Goal: Check status: Check status

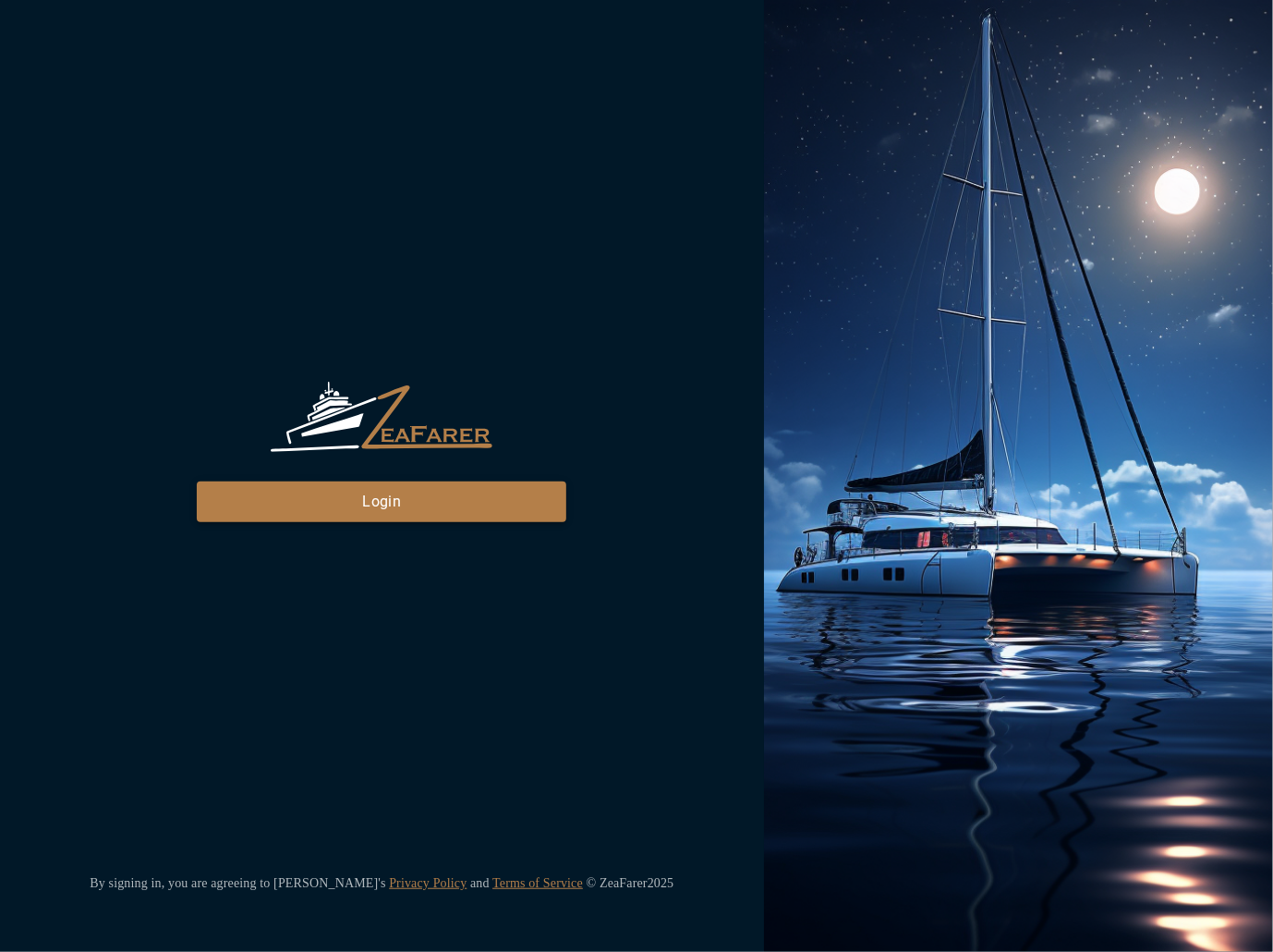
click at [461, 509] on button "Login" at bounding box center [381, 502] width 370 height 41
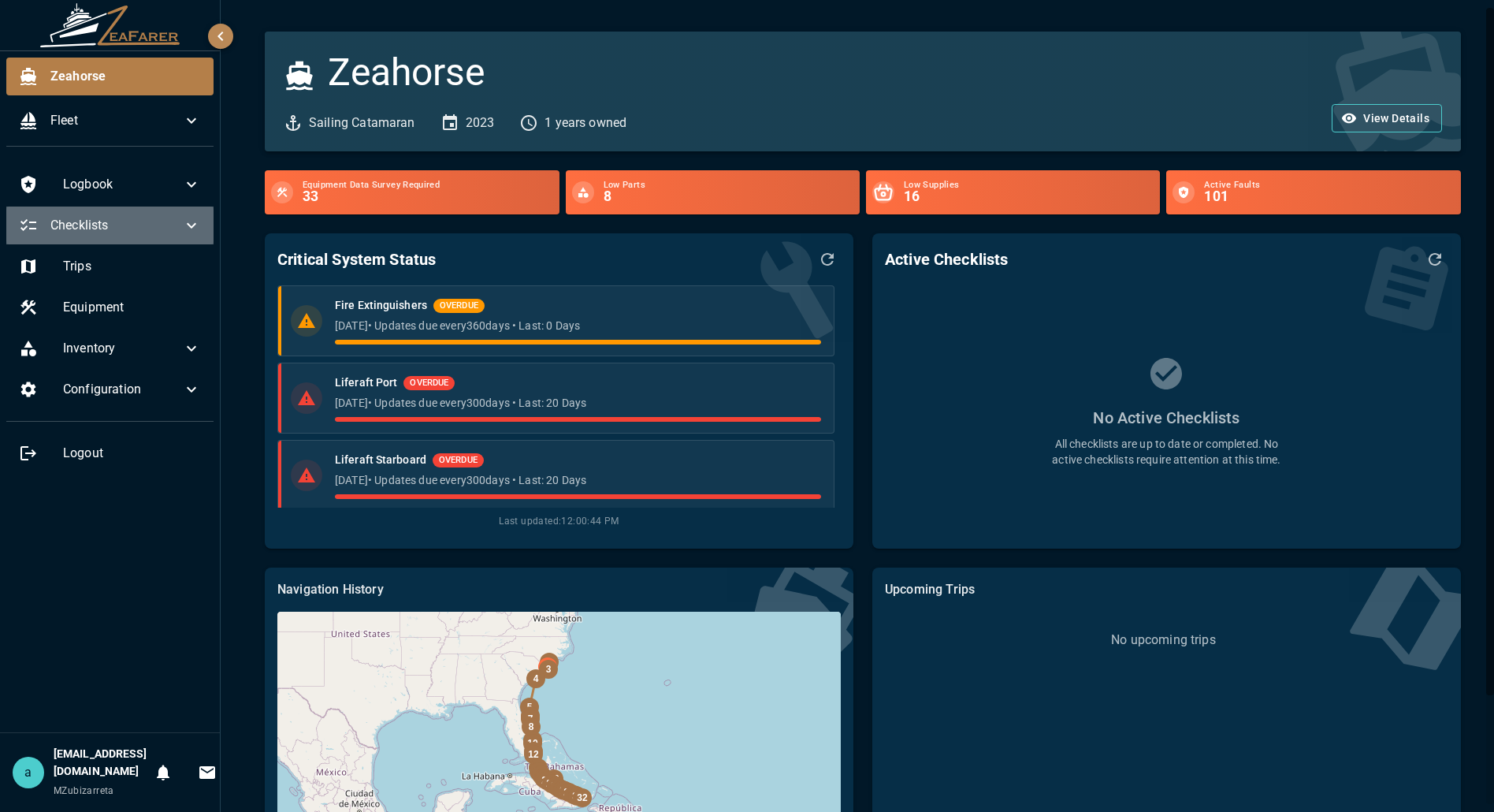
click at [186, 210] on div "Checklists" at bounding box center [110, 225] width 207 height 38
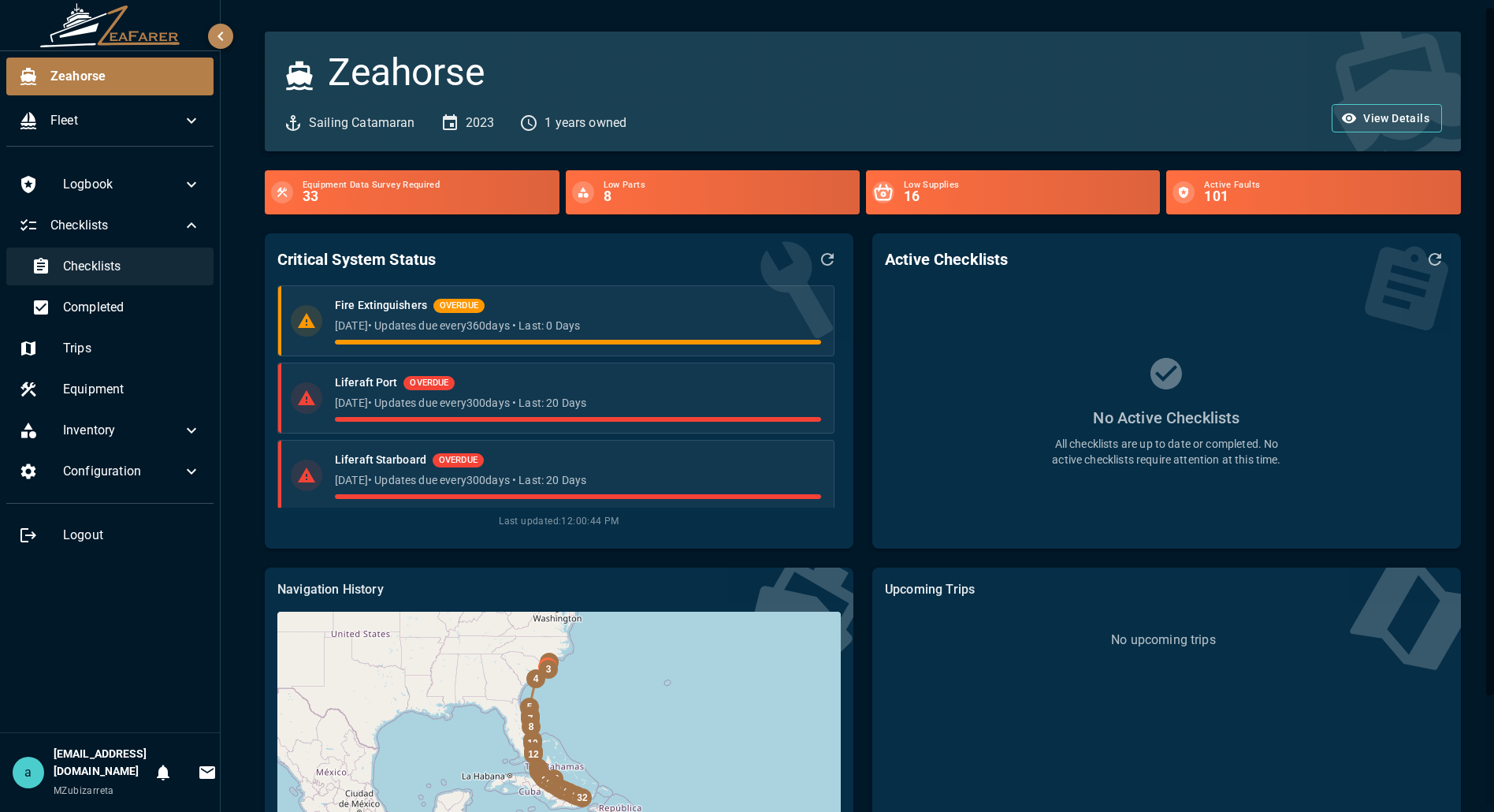
click at [132, 262] on span "Checklists" at bounding box center [132, 266] width 138 height 19
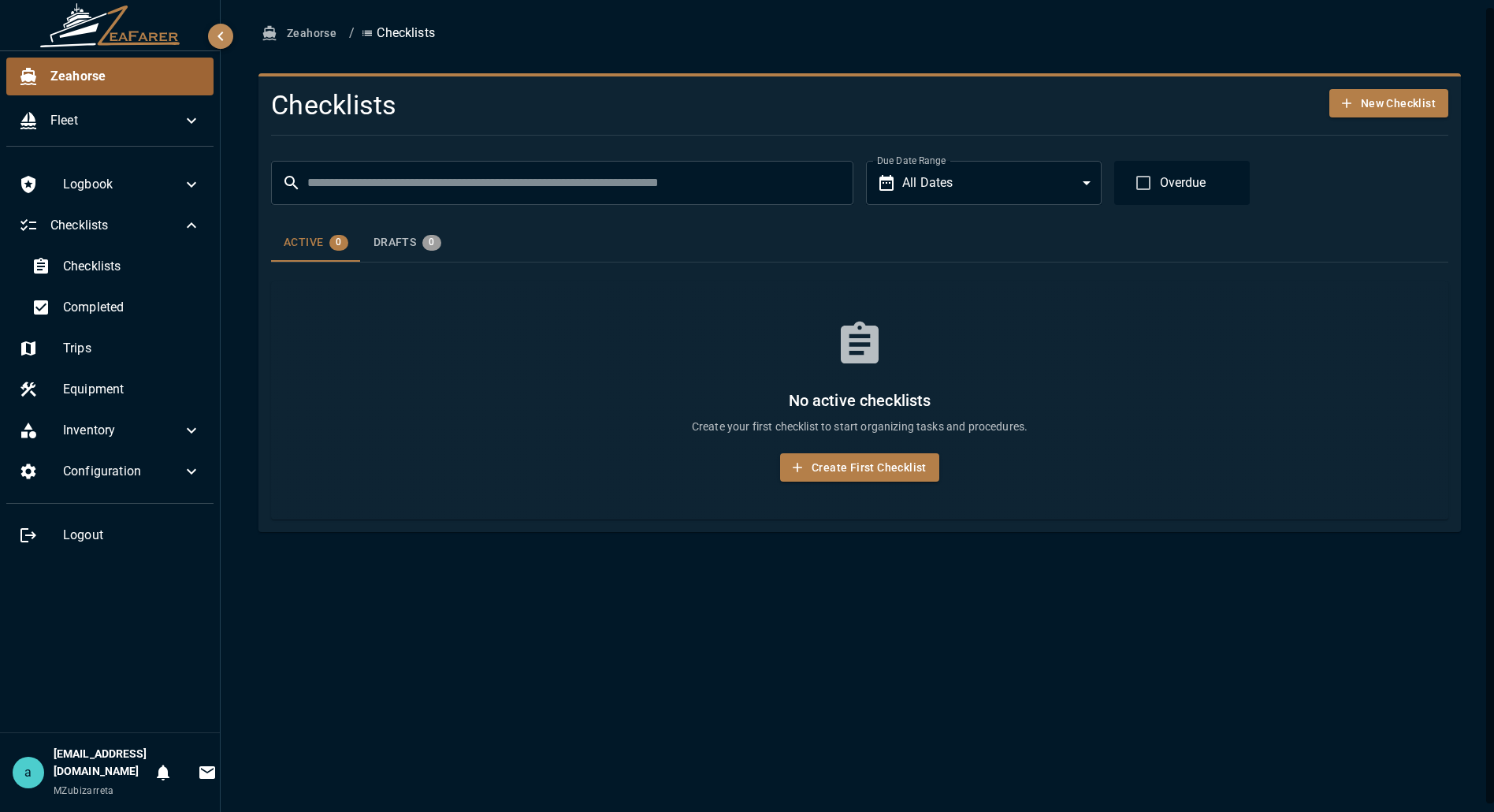
click at [84, 89] on div "Zeahorse" at bounding box center [110, 77] width 207 height 38
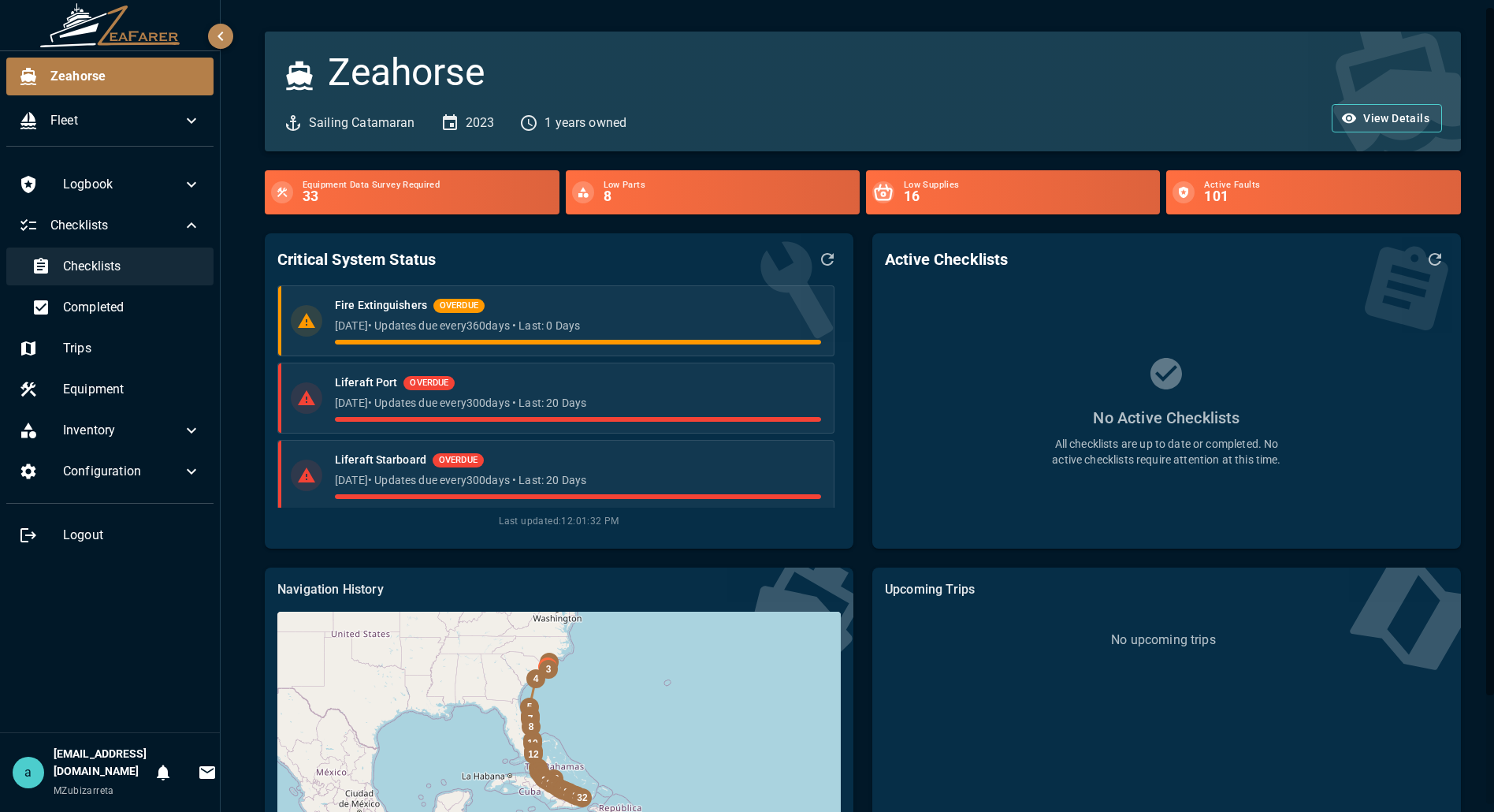
click at [123, 283] on div "Checklists" at bounding box center [116, 267] width 195 height 38
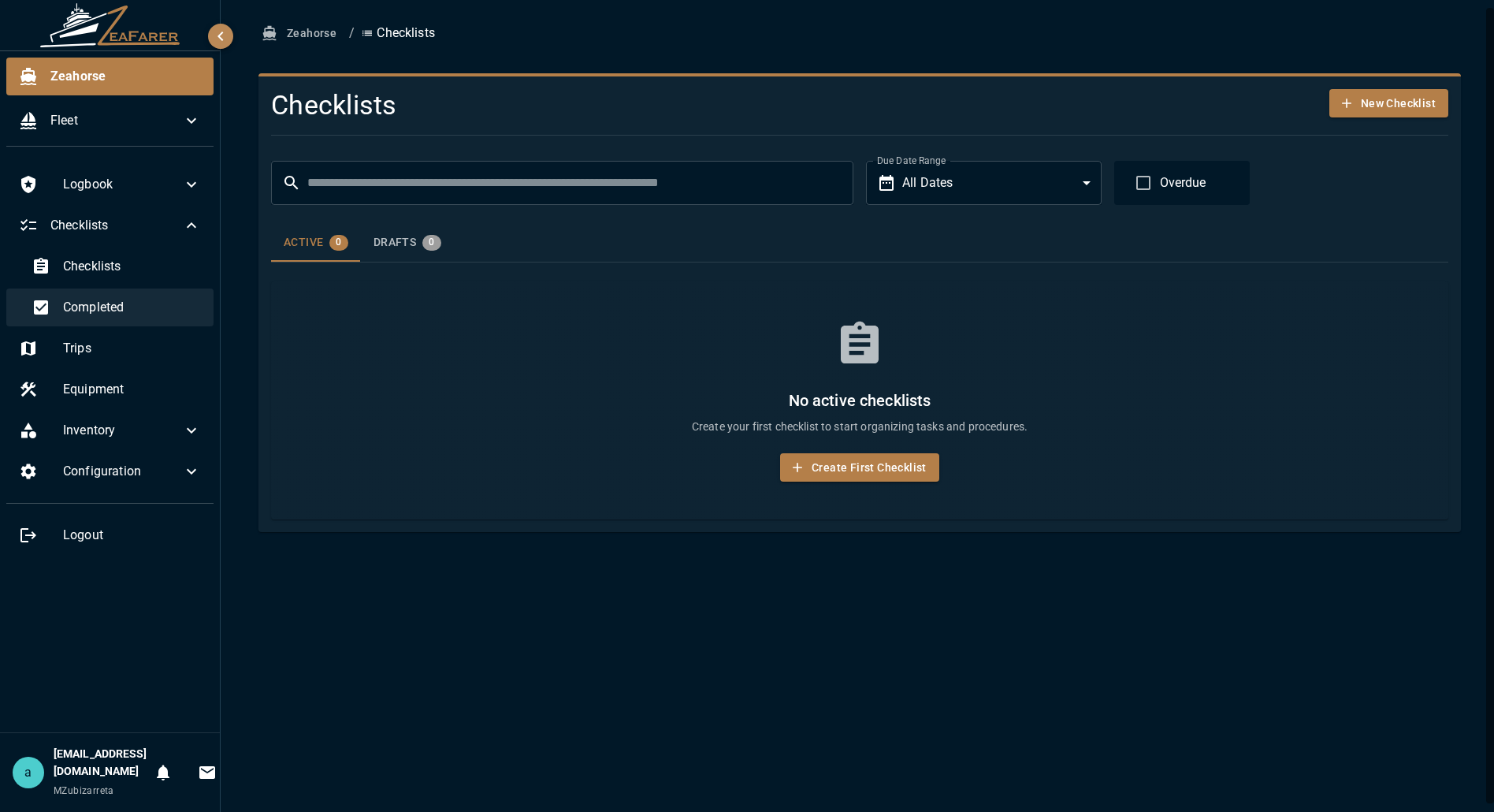
click at [132, 296] on div "Completed" at bounding box center [116, 307] width 195 height 38
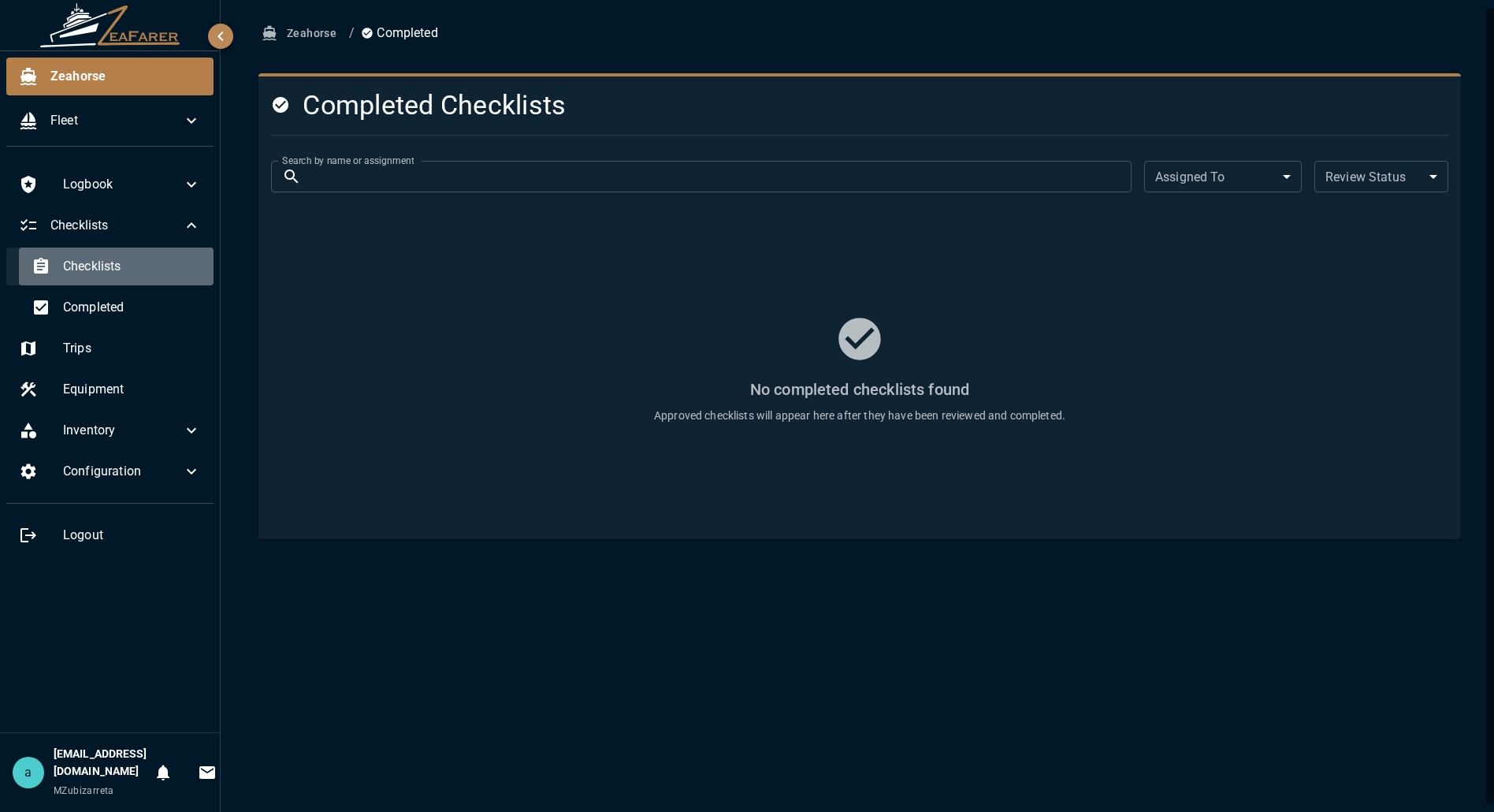
click at [117, 266] on span "Checklists" at bounding box center [132, 266] width 138 height 19
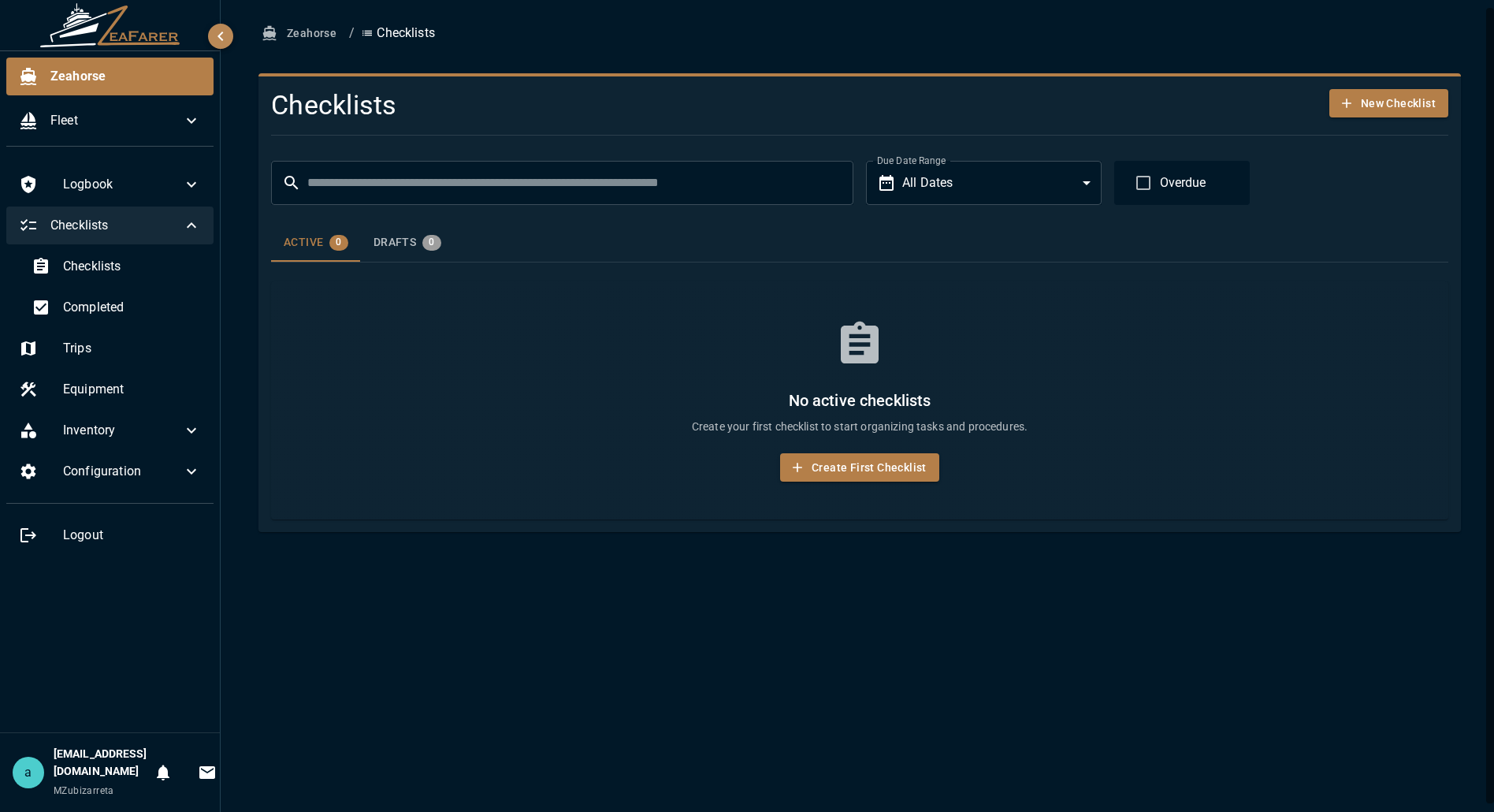
click at [201, 223] on div "Checklists" at bounding box center [110, 225] width 207 height 38
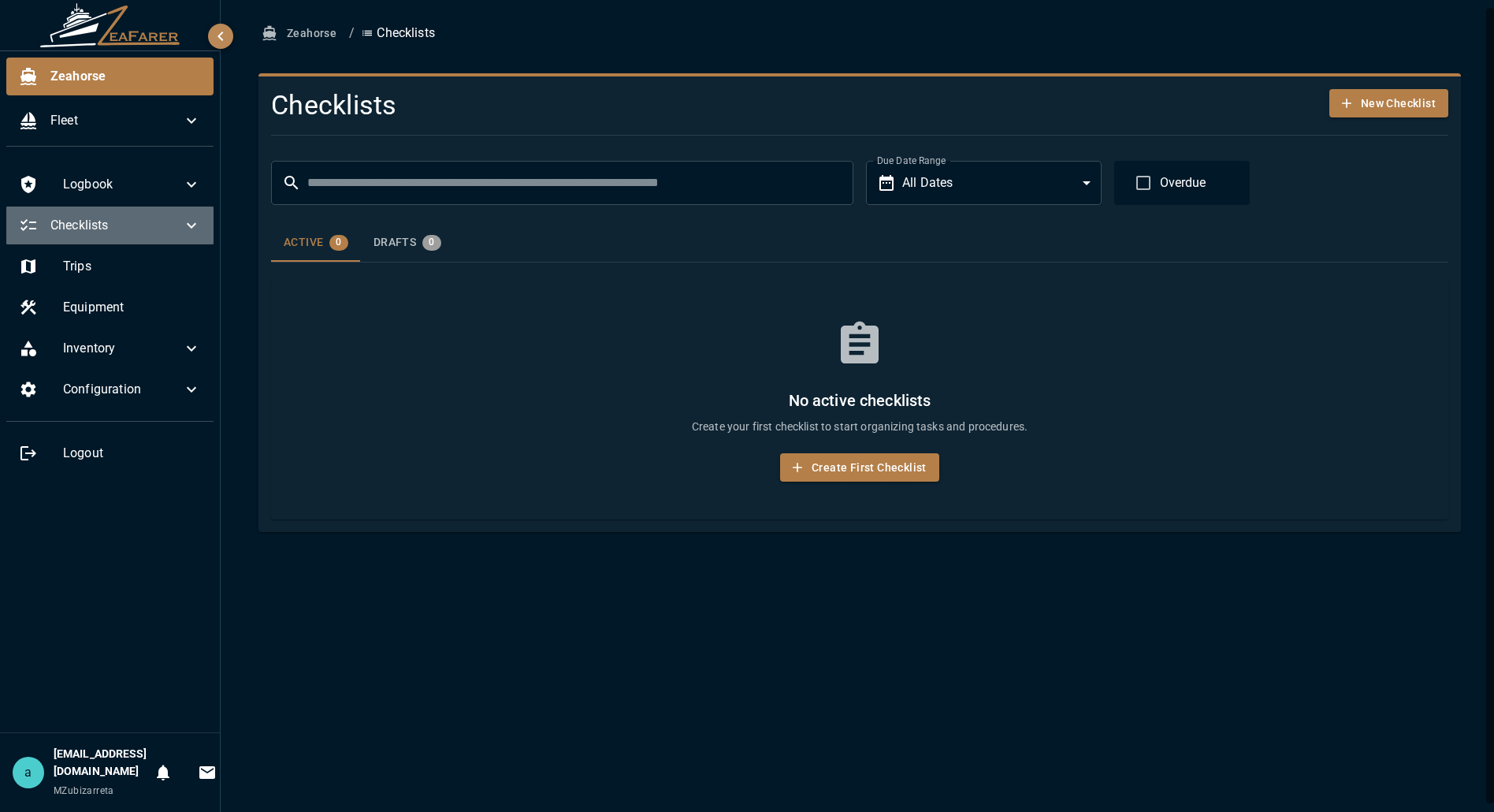
click at [201, 223] on div "Checklists" at bounding box center [110, 225] width 207 height 38
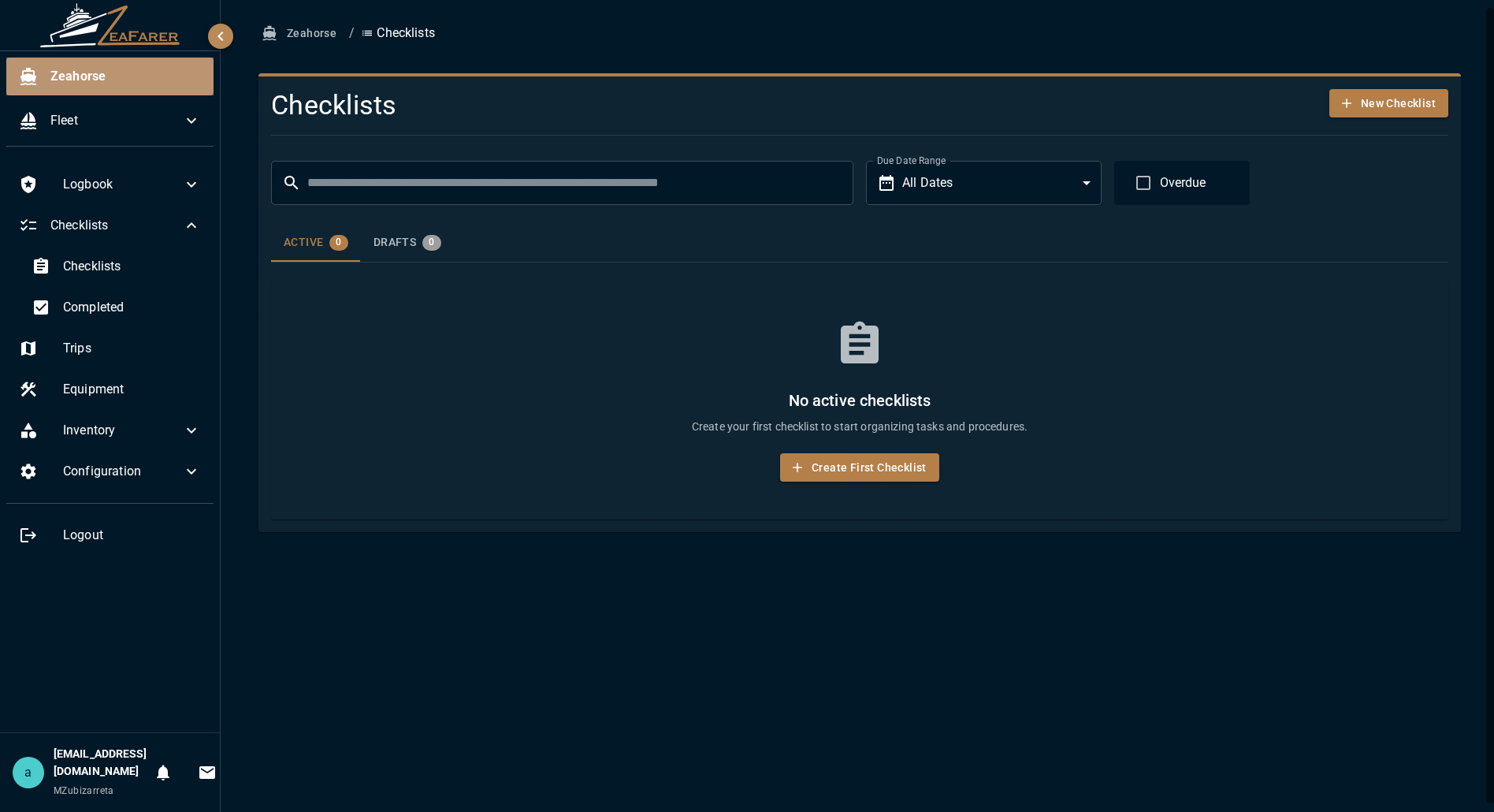
click at [82, 85] on span "Zeahorse" at bounding box center [126, 76] width 151 height 19
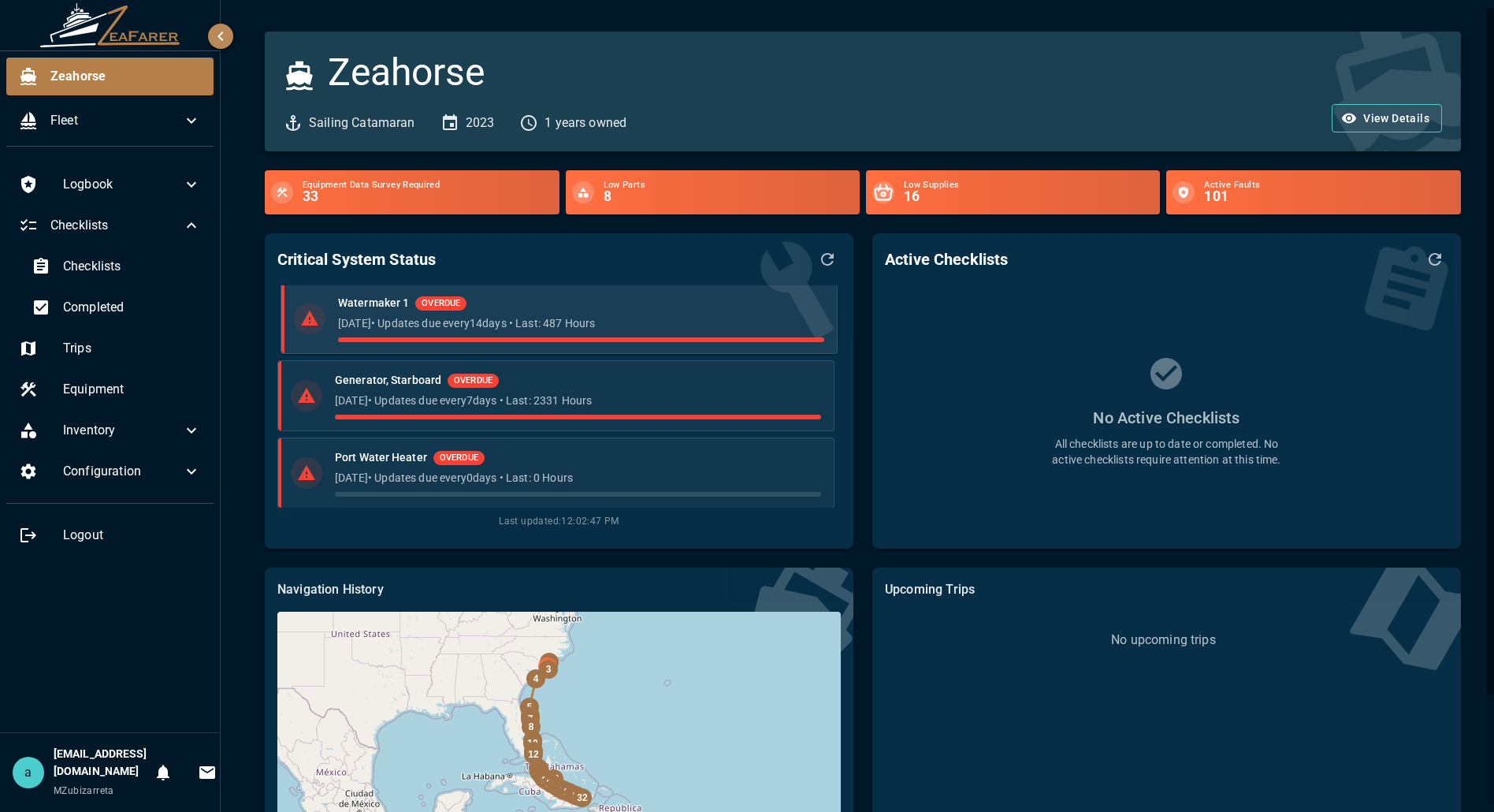
scroll to position [392, 0]
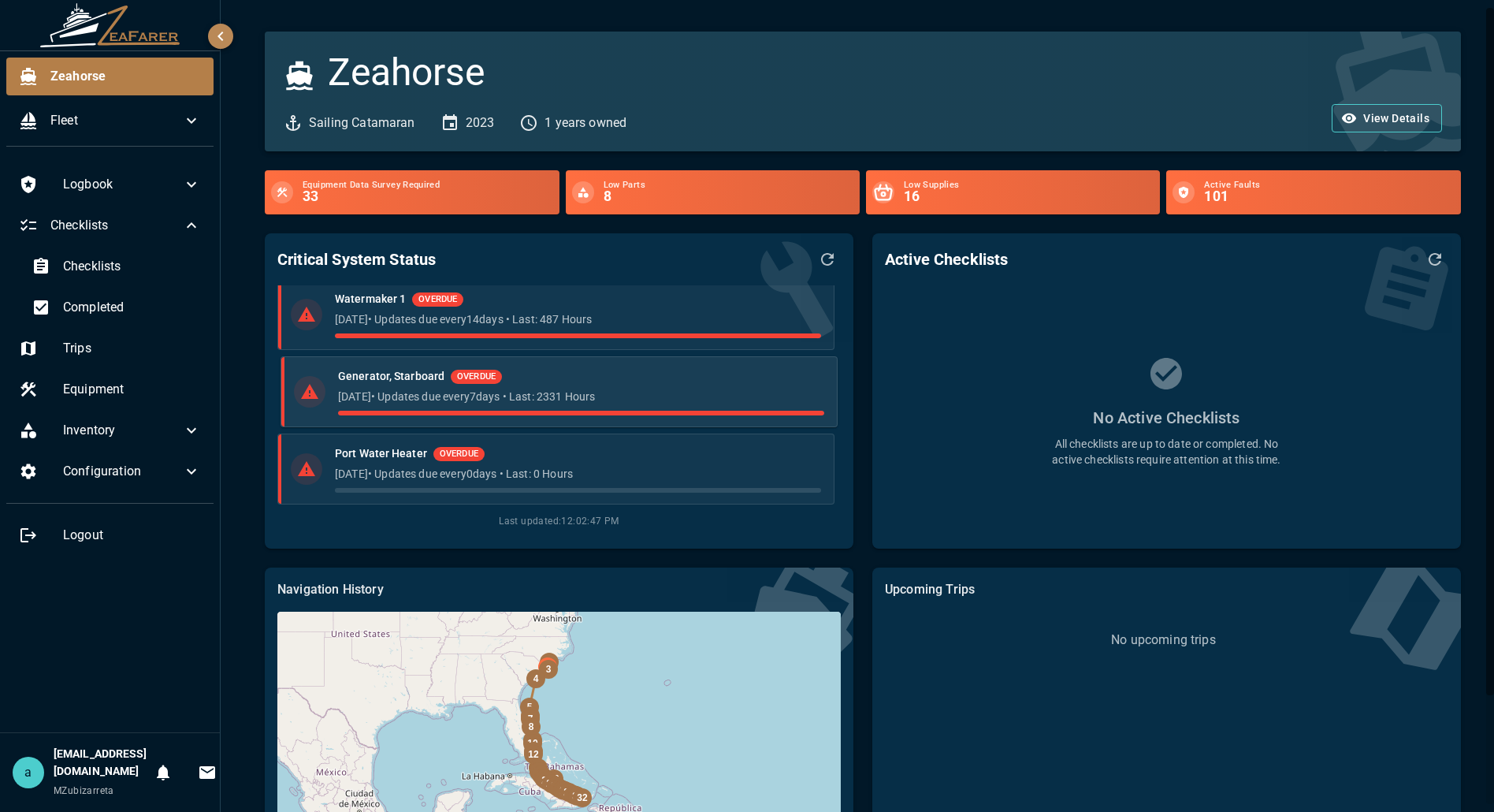
click at [547, 388] on p "8 months ago • Updates due every 7 days • Last: 2331 Hours" at bounding box center [580, 396] width 486 height 16
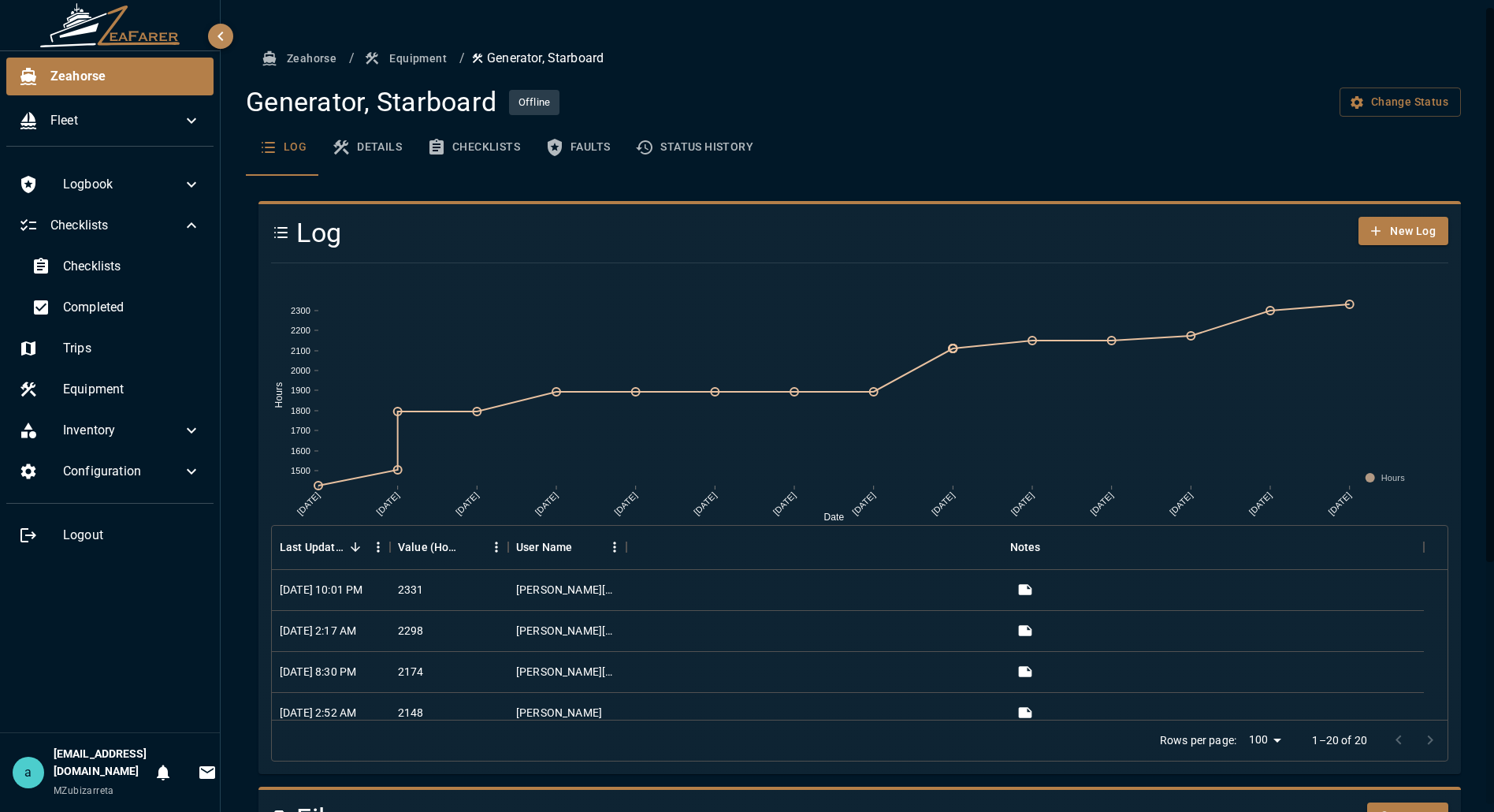
click at [382, 146] on button "Details" at bounding box center [367, 147] width 95 height 57
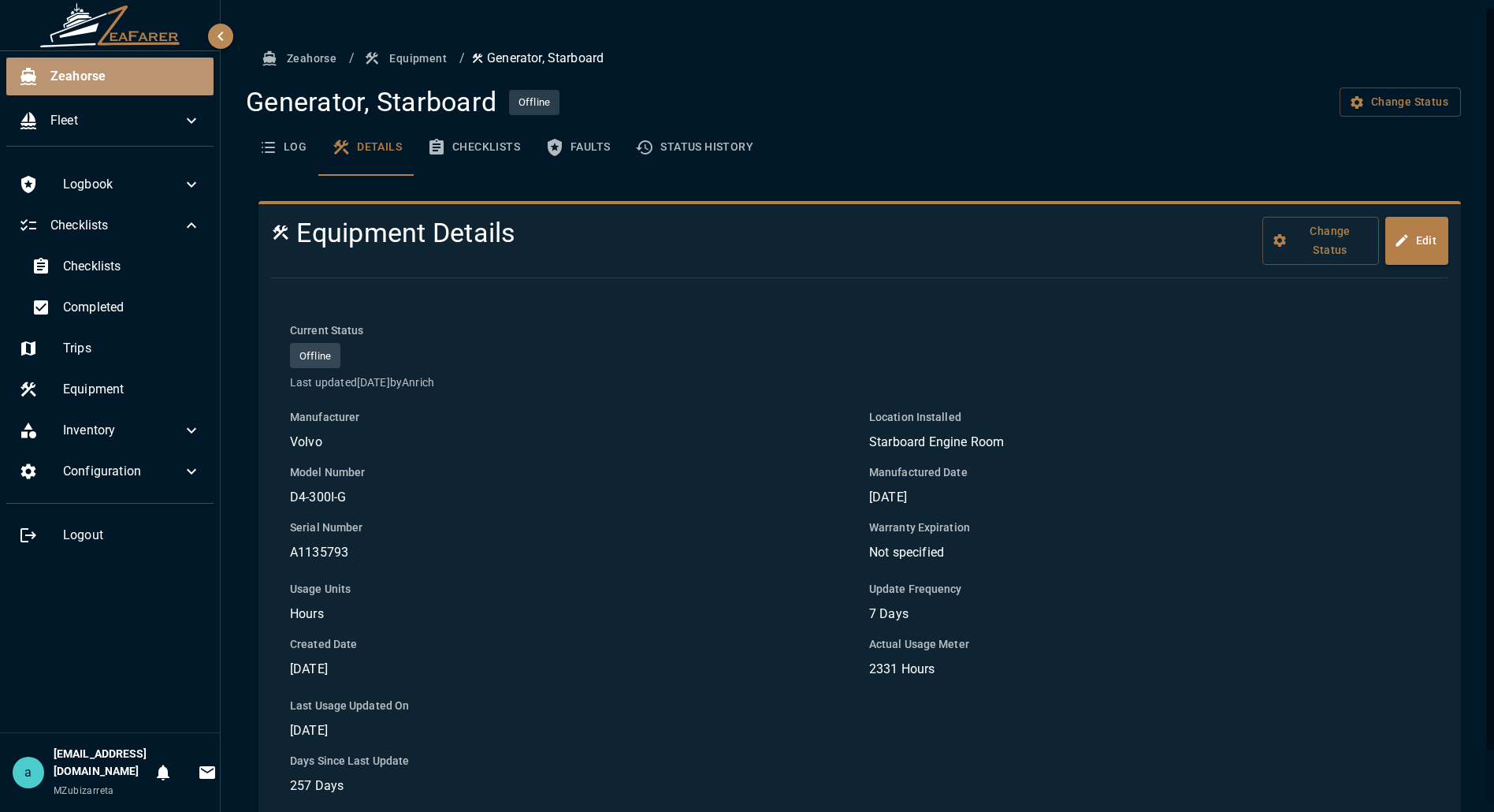
click at [123, 70] on span "Zeahorse" at bounding box center [126, 76] width 151 height 19
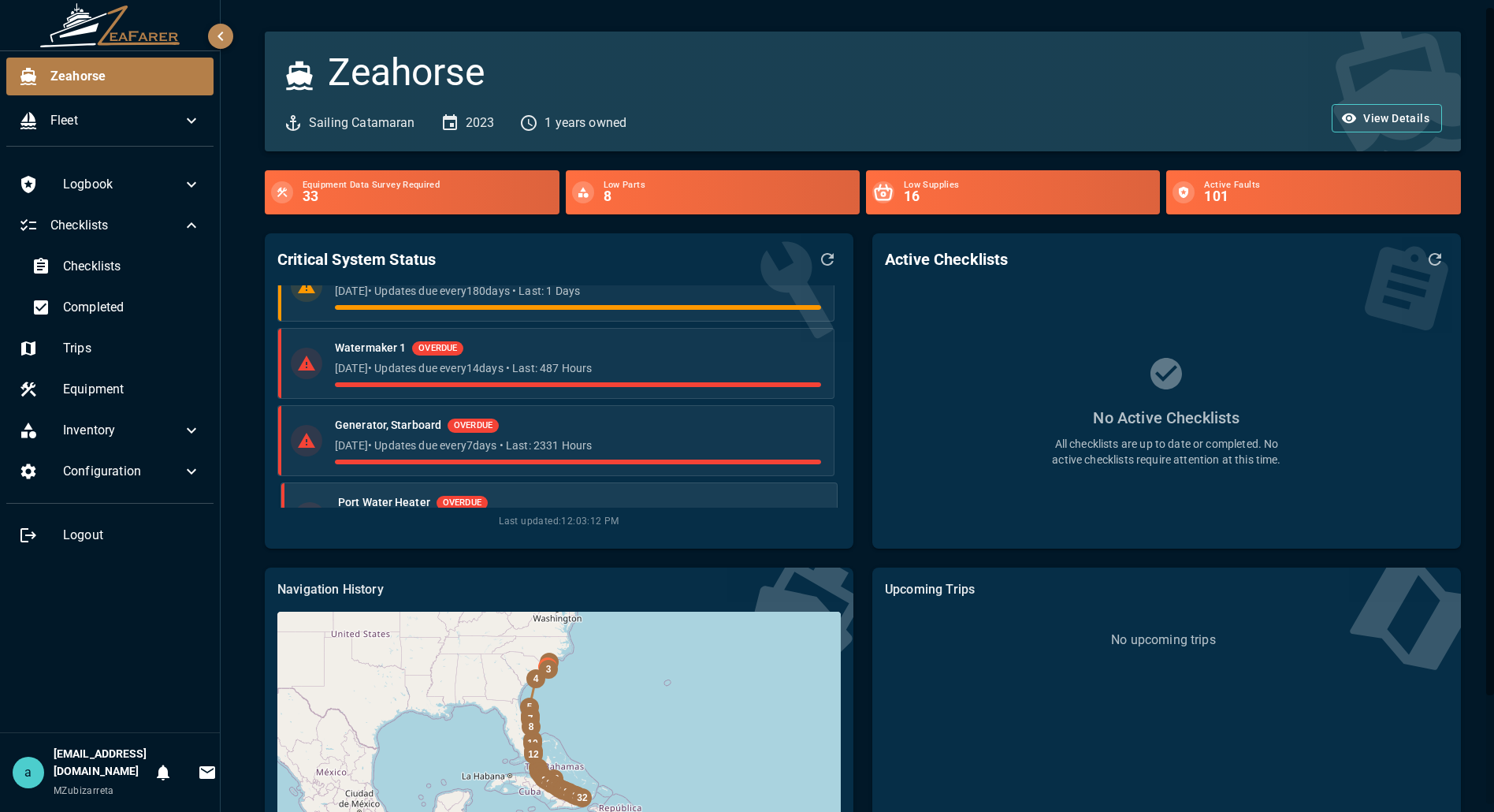
scroll to position [392, 0]
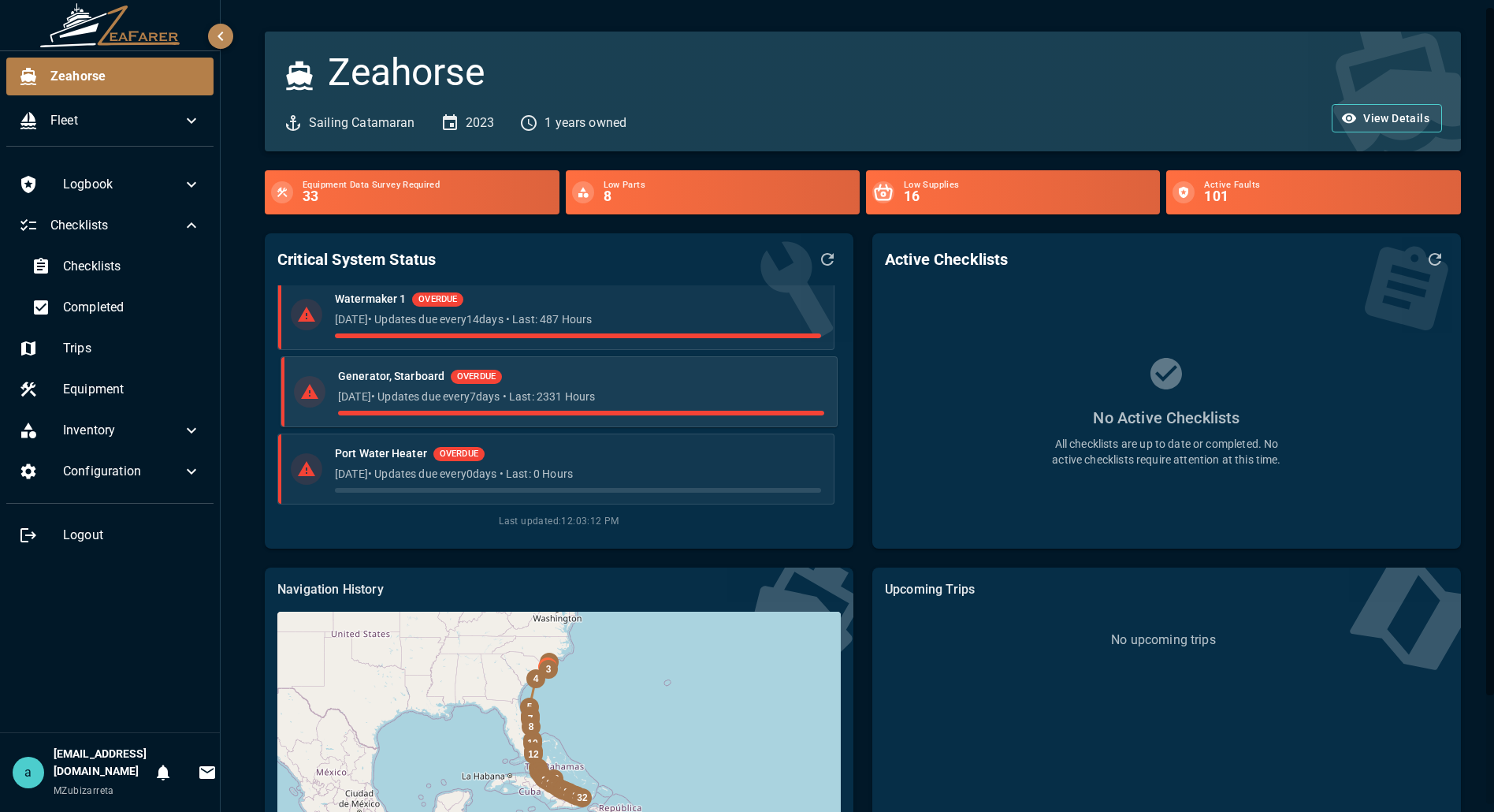
click at [560, 395] on p "8 months ago • Updates due every 7 days • Last: 2331 Hours" at bounding box center [580, 396] width 486 height 16
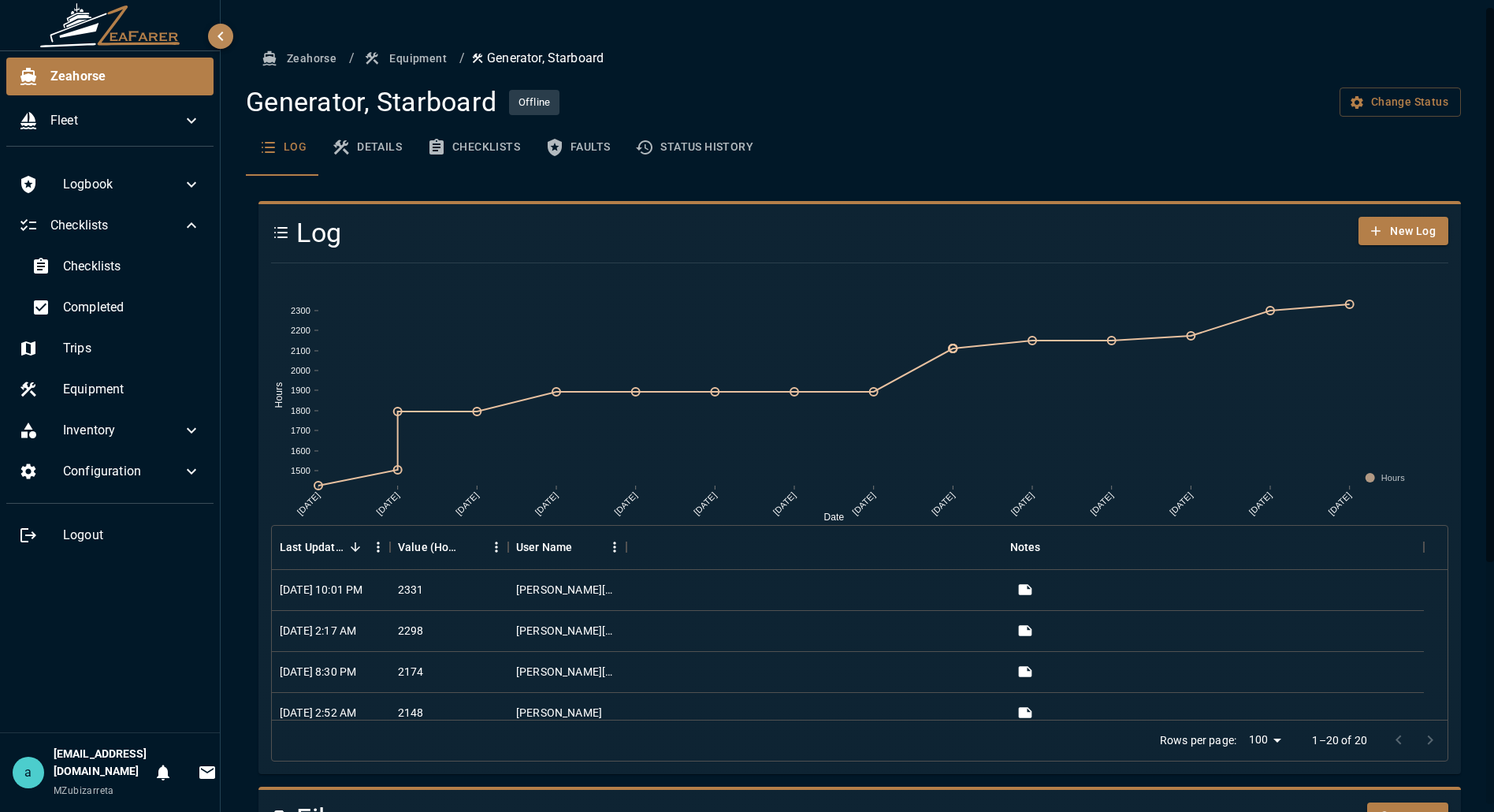
click at [415, 162] on button "Checklists" at bounding box center [473, 147] width 118 height 57
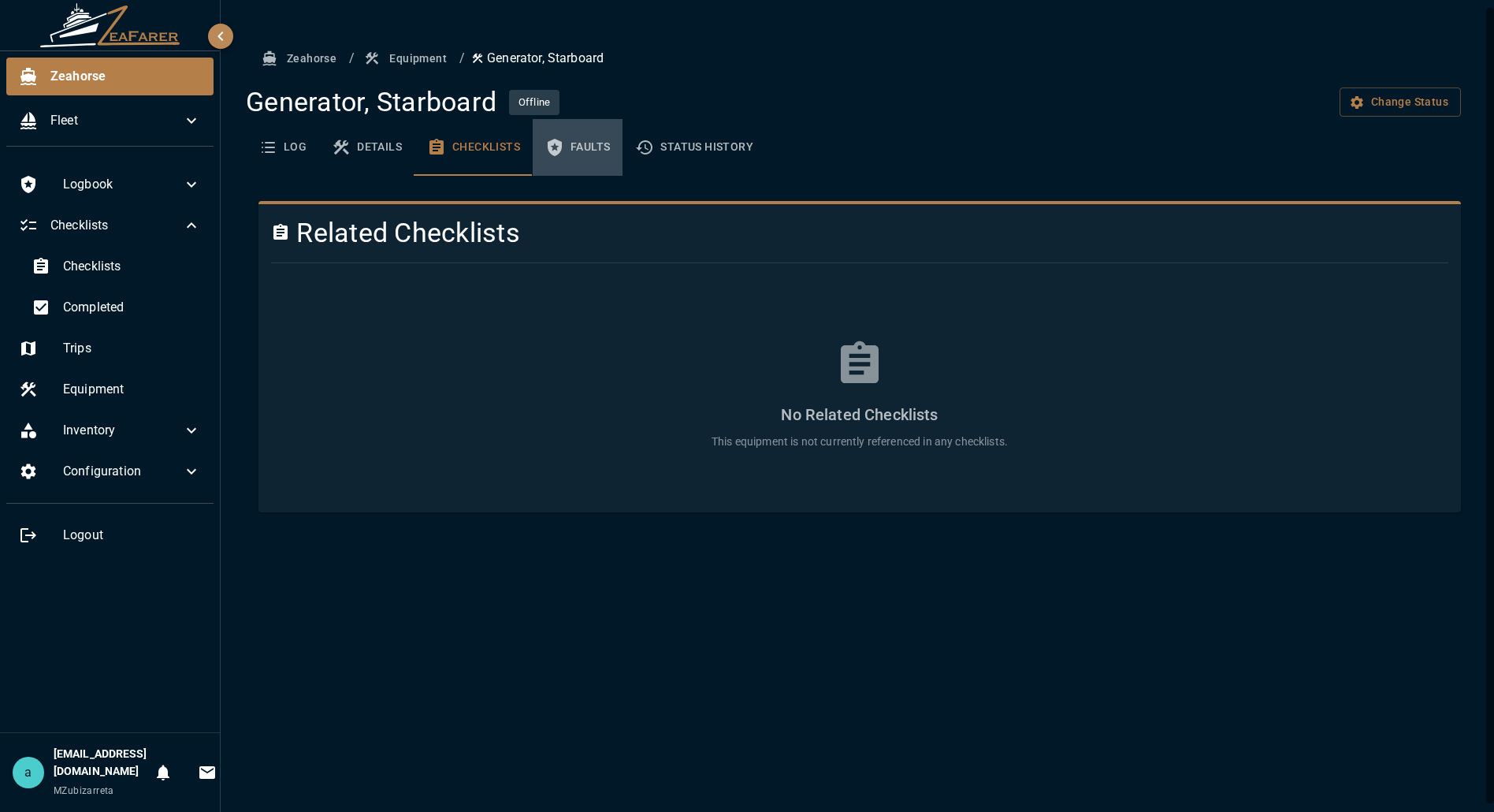
click at [570, 142] on button "Faults" at bounding box center [578, 147] width 90 height 57
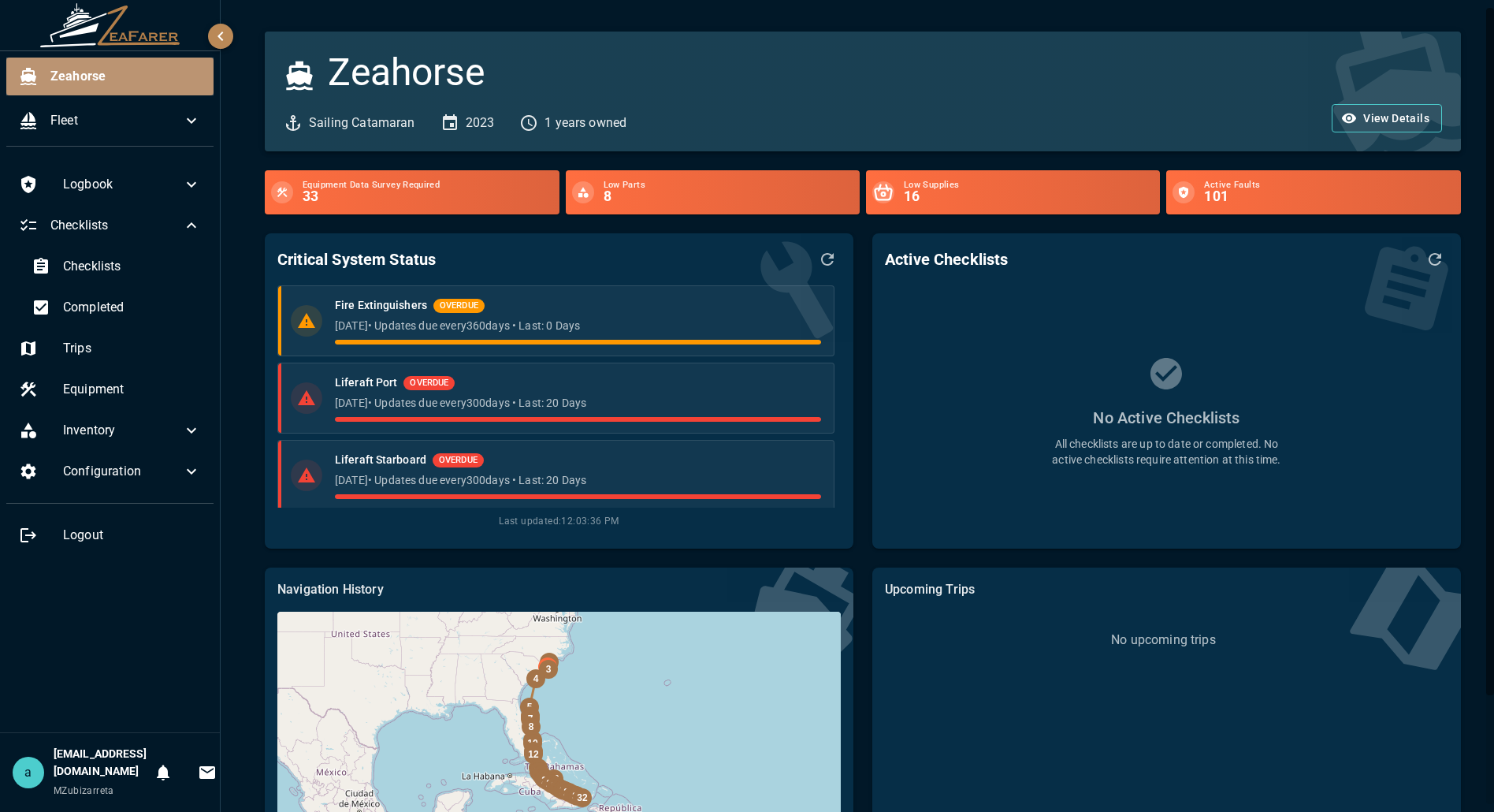
click at [132, 74] on span "Zeahorse" at bounding box center [126, 76] width 151 height 19
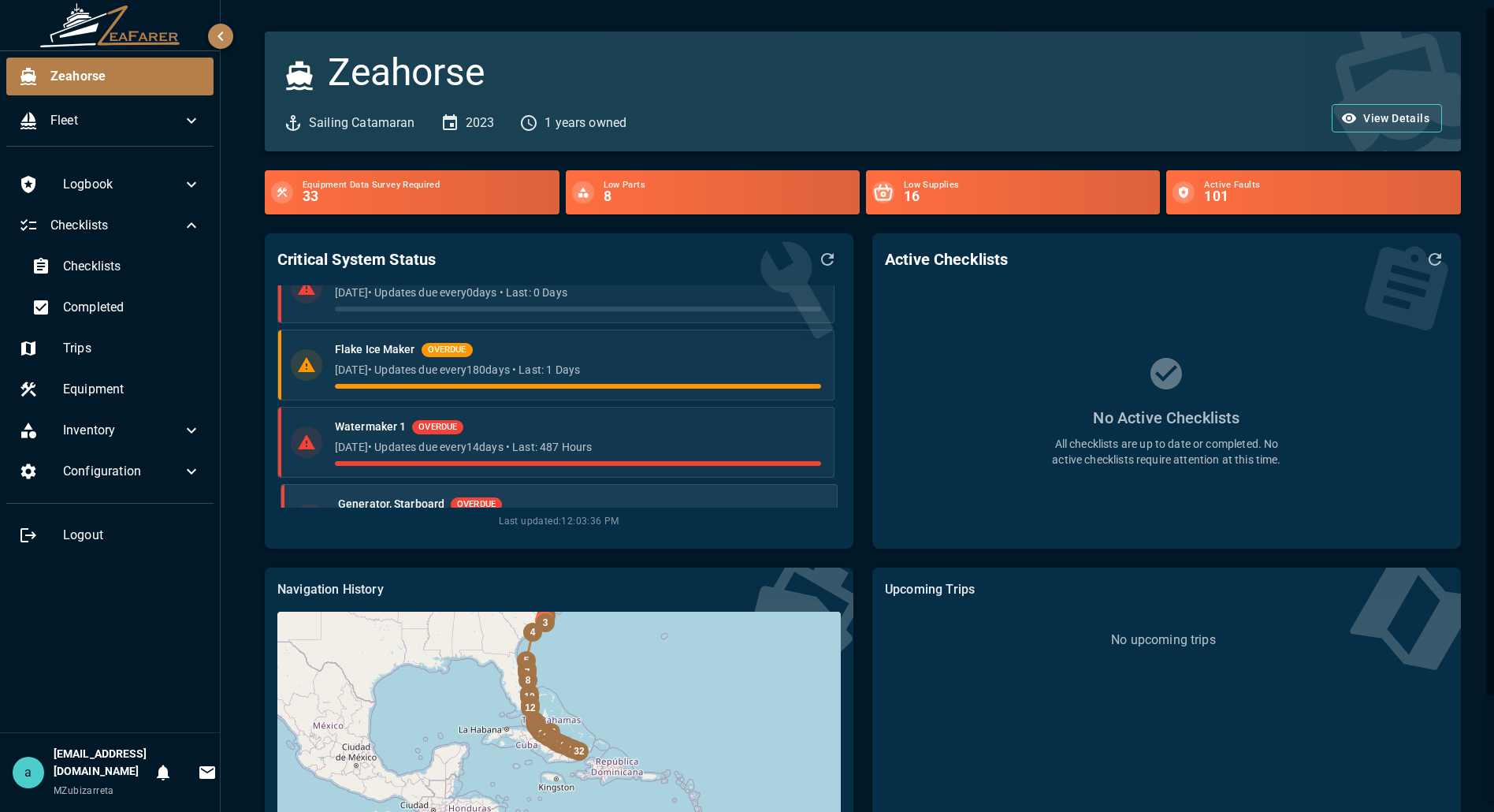
scroll to position [314, 0]
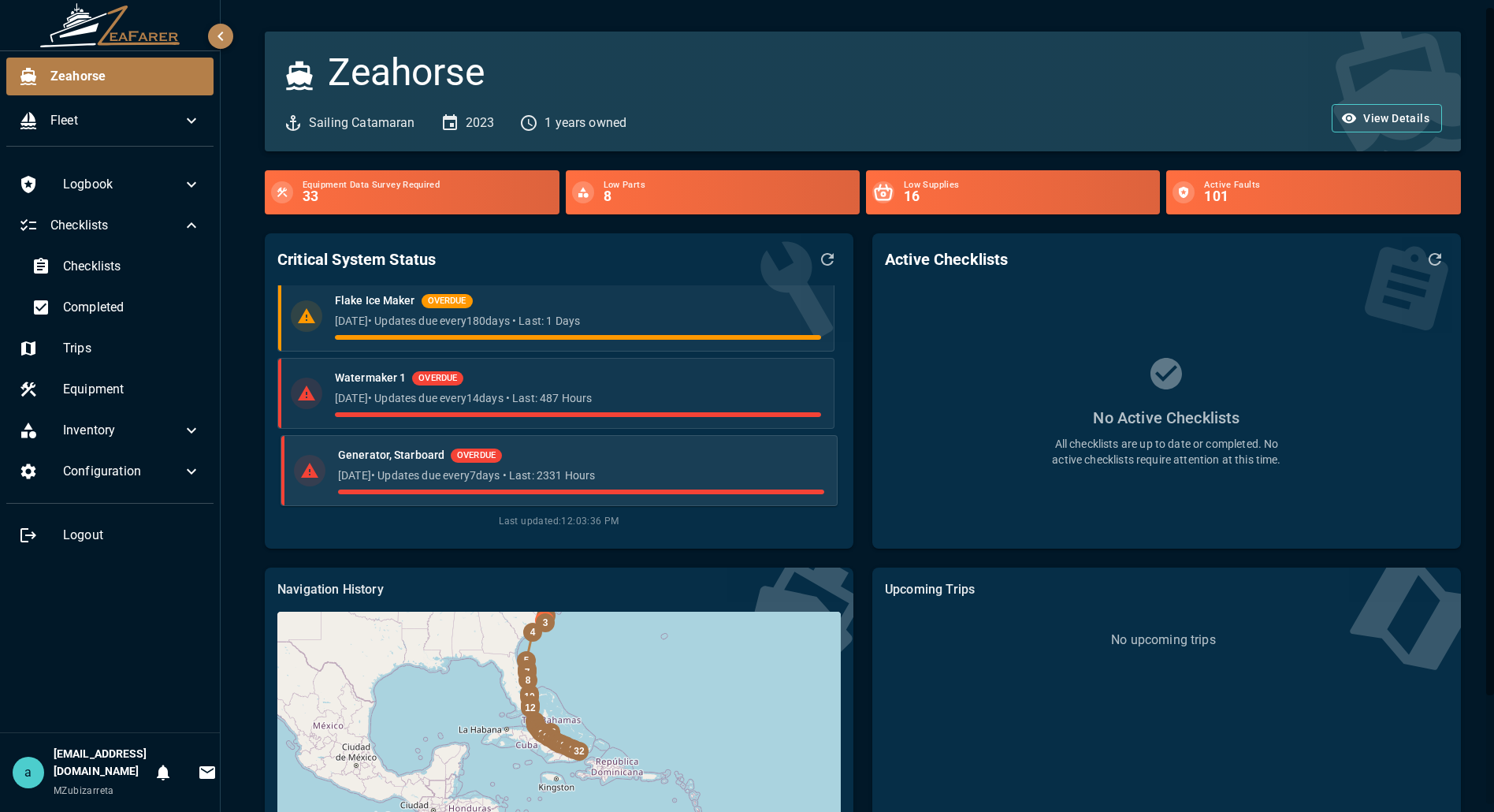
click at [400, 468] on p "8 months ago • Updates due every 7 days • Last: 2331 Hours" at bounding box center [580, 475] width 486 height 16
